Goal: Check status: Check status

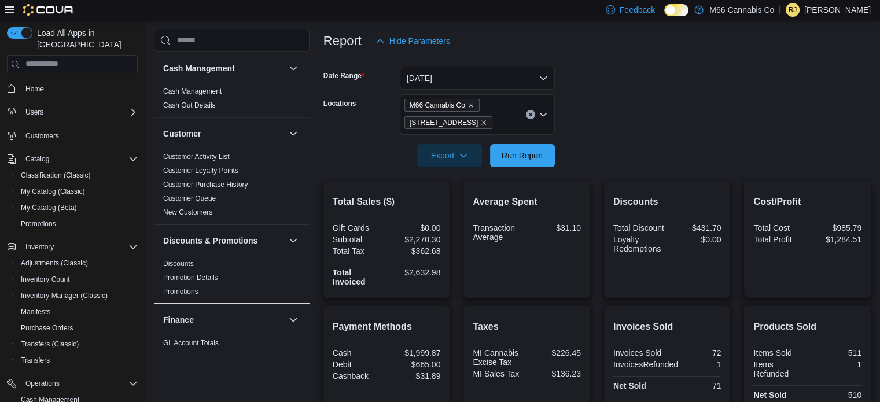
scroll to position [75, 0]
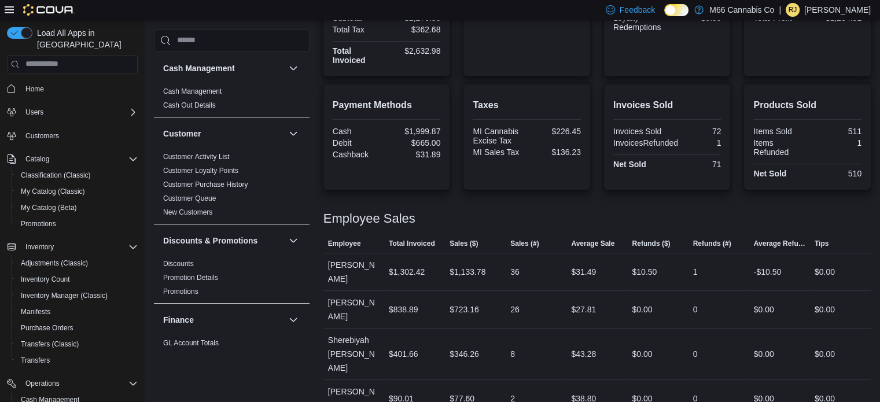
scroll to position [364, 0]
